Goal: Contribute content: Add original content to the website for others to see

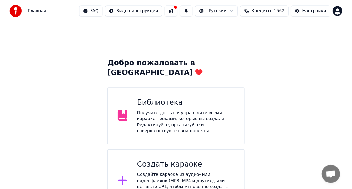
scroll to position [1, 0]
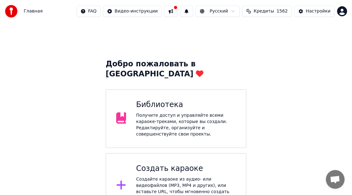
click at [164, 100] on div "Библиотека Получите доступ и управляйте всеми караоке-треками, которые вы созда…" at bounding box center [186, 119] width 100 height 38
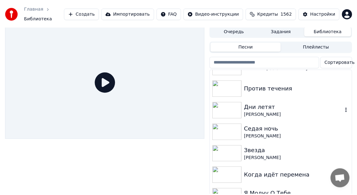
scroll to position [62, 0]
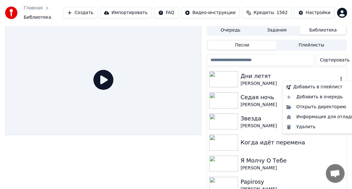
click at [338, 77] on icon "button" at bounding box center [341, 79] width 6 height 5
click at [305, 126] on div "Удалить" at bounding box center [321, 127] width 75 height 10
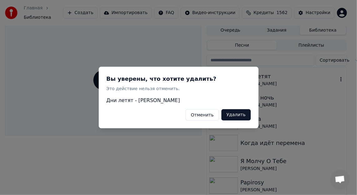
click at [244, 114] on button "Удалить" at bounding box center [236, 114] width 29 height 11
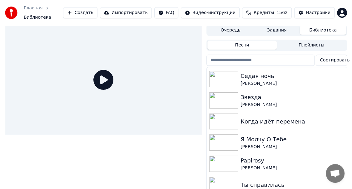
click at [98, 9] on button "Создать" at bounding box center [80, 12] width 34 height 11
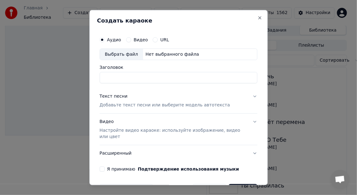
click at [116, 53] on div "Выбрать файл" at bounding box center [121, 53] width 43 height 11
type input "**********"
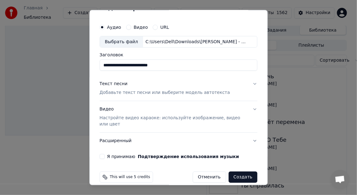
scroll to position [19, 0]
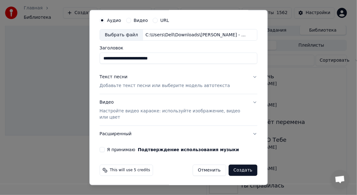
click at [112, 75] on div "Текст песни" at bounding box center [114, 77] width 28 height 6
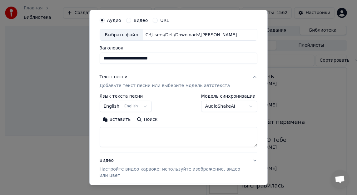
click at [115, 118] on button "Вставить" at bounding box center [117, 119] width 34 height 10
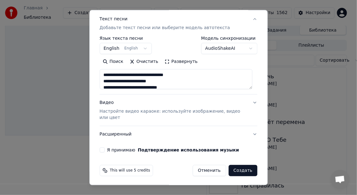
scroll to position [78, 0]
type textarea "**********"
click at [102, 147] on button "Я принимаю Подтверждение использования музыки" at bounding box center [102, 149] width 5 height 5
click at [241, 168] on button "Создать" at bounding box center [243, 169] width 29 height 11
select select "**"
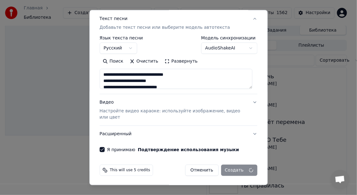
type textarea "**********"
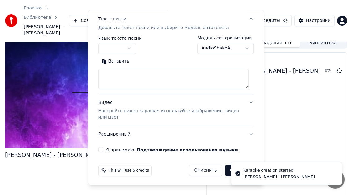
scroll to position [10, 0]
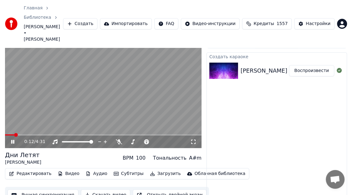
click at [193, 139] on icon at bounding box center [193, 141] width 6 height 5
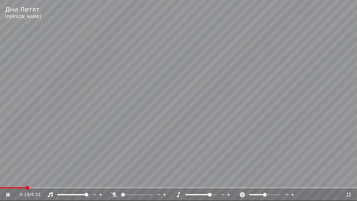
click at [211, 194] on span at bounding box center [200, 194] width 31 height 1
click at [198, 194] on span at bounding box center [198, 194] width 26 height 1
click at [193, 194] on div at bounding box center [207, 195] width 50 height 6
click at [193, 193] on div at bounding box center [207, 195] width 50 height 6
click at [350, 194] on icon at bounding box center [349, 194] width 6 height 5
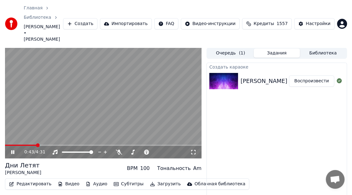
click at [12, 150] on icon at bounding box center [12, 152] width 3 height 4
click at [7, 144] on span at bounding box center [6, 144] width 2 height 1
click at [306, 75] on button "Воспроизвести" at bounding box center [311, 80] width 45 height 11
click at [194, 149] on icon at bounding box center [193, 151] width 6 height 5
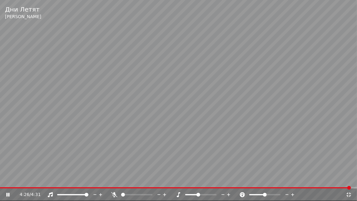
click at [349, 194] on icon at bounding box center [349, 194] width 6 height 5
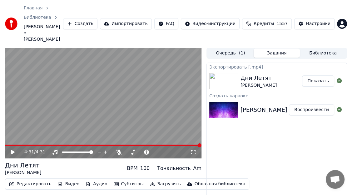
click at [318, 75] on button "Показать" at bounding box center [318, 80] width 32 height 11
